Goal: Task Accomplishment & Management: Manage account settings

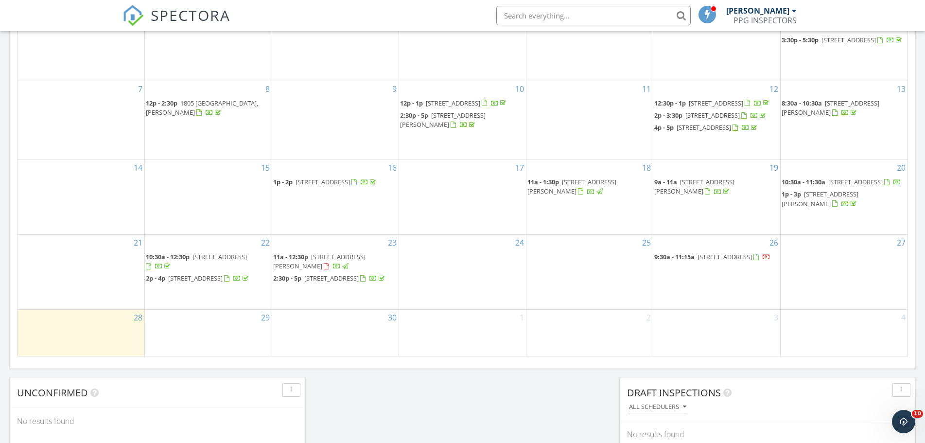
scroll to position [583, 0]
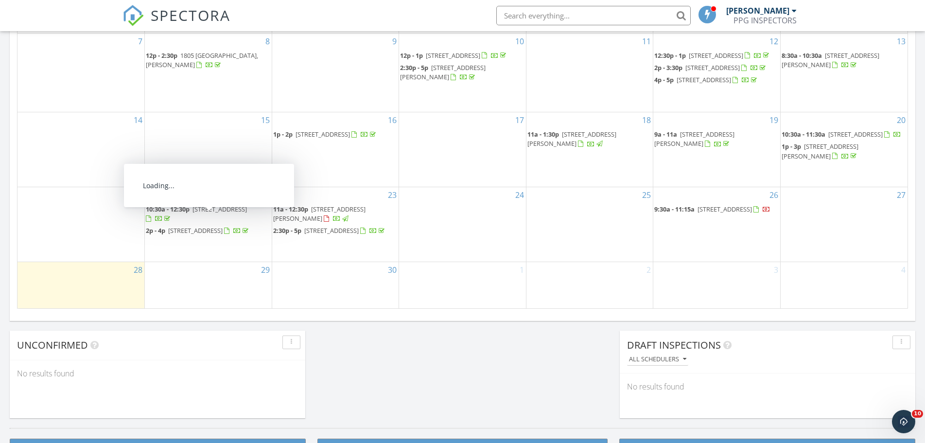
click at [213, 213] on span "[STREET_ADDRESS]" at bounding box center [220, 209] width 54 height 9
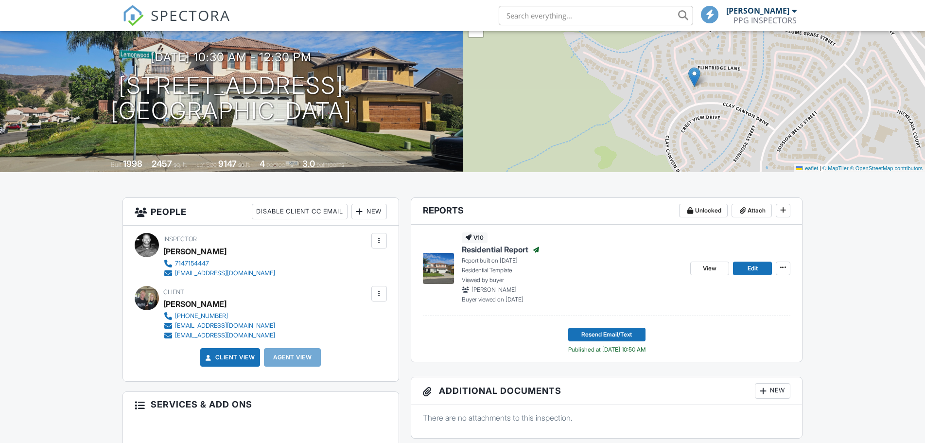
scroll to position [194, 0]
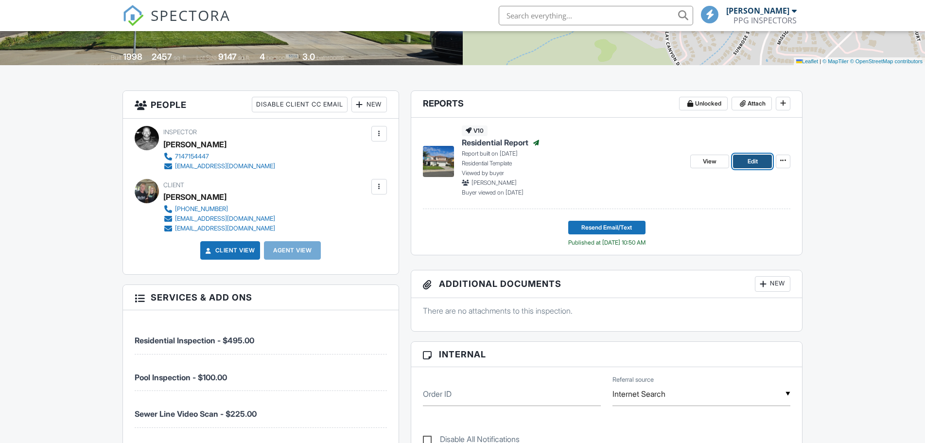
click at [749, 162] on span "Edit" at bounding box center [753, 162] width 10 height 10
